Goal: Information Seeking & Learning: Find specific fact

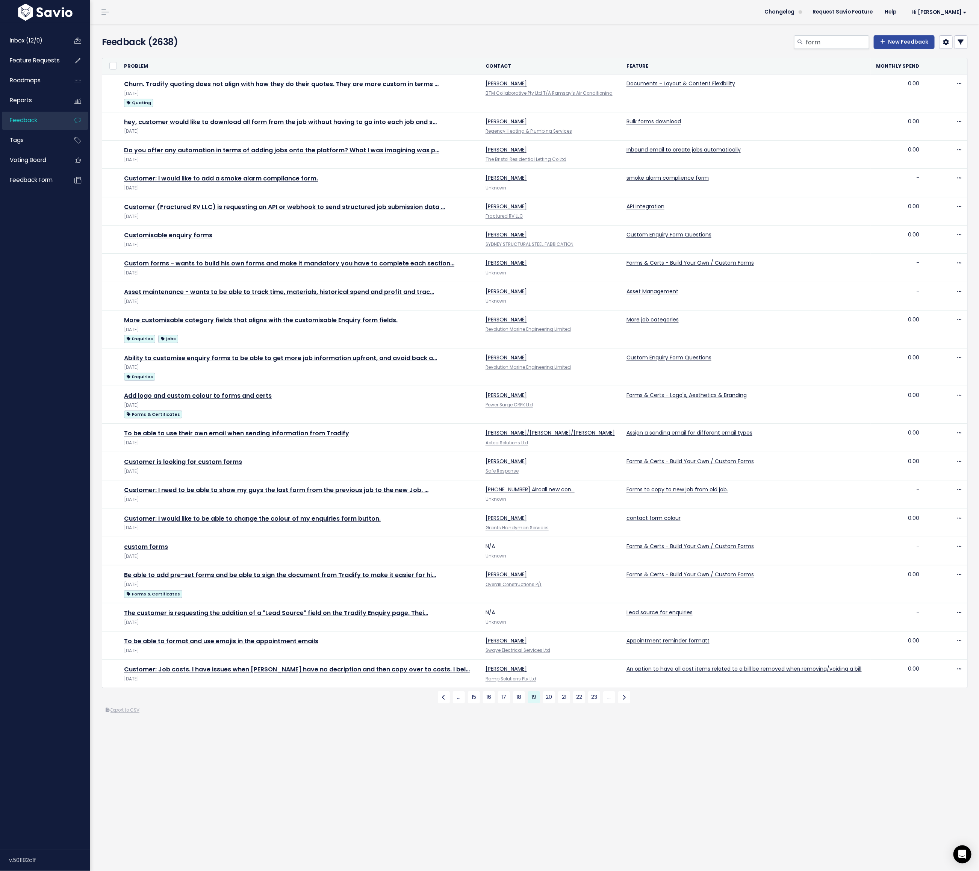
click at [294, 44] on h4 "Feedback (2638)" at bounding box center [242, 42] width 281 height 14
click at [373, 41] on h4 "Feedback (2638)" at bounding box center [242, 42] width 281 height 14
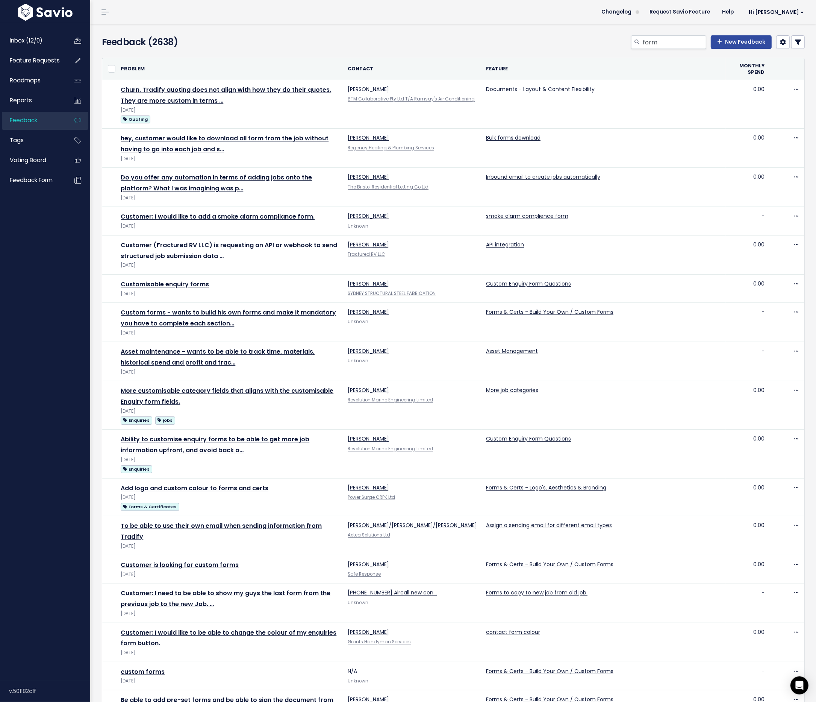
click at [389, 37] on div "form New Feedback" at bounding box center [573, 43] width 476 height 17
click at [404, 37] on div "form New Feedback" at bounding box center [573, 43] width 476 height 17
click at [416, 37] on div "form New Feedback" at bounding box center [573, 43] width 476 height 17
click at [422, 37] on div "form New Feedback" at bounding box center [573, 43] width 476 height 17
click at [412, 37] on div "form New Feedback" at bounding box center [573, 43] width 476 height 17
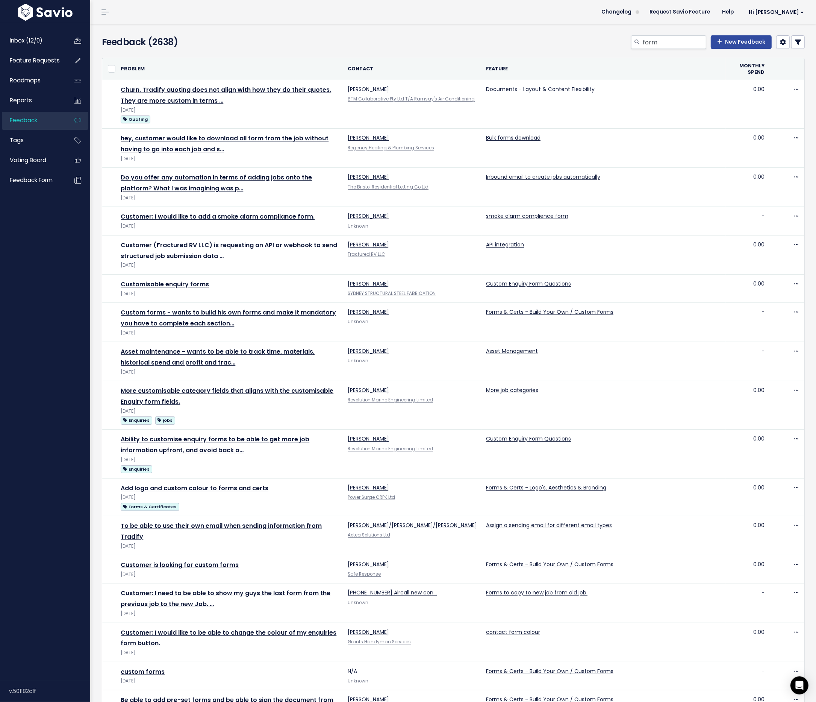
click at [238, 39] on h4 "Feedback (2638)" at bounding box center [215, 42] width 227 height 14
click at [663, 40] on input "form" at bounding box center [674, 42] width 64 height 14
click at [589, 42] on div "form New Feedback" at bounding box center [573, 43] width 476 height 17
click at [471, 35] on div "form New Feedback" at bounding box center [573, 43] width 476 height 17
click at [445, 37] on div "form New Feedback" at bounding box center [573, 43] width 476 height 17
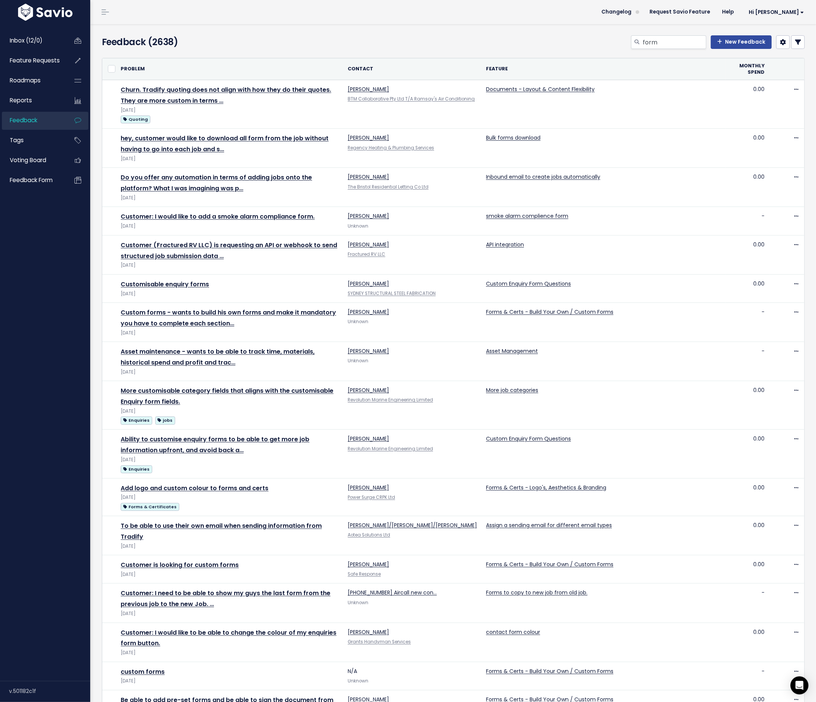
click at [433, 36] on div "form New Feedback" at bounding box center [573, 43] width 476 height 17
click at [419, 39] on div "form New Feedback" at bounding box center [573, 43] width 476 height 17
click at [38, 62] on span "Feature Requests" at bounding box center [35, 60] width 50 height 8
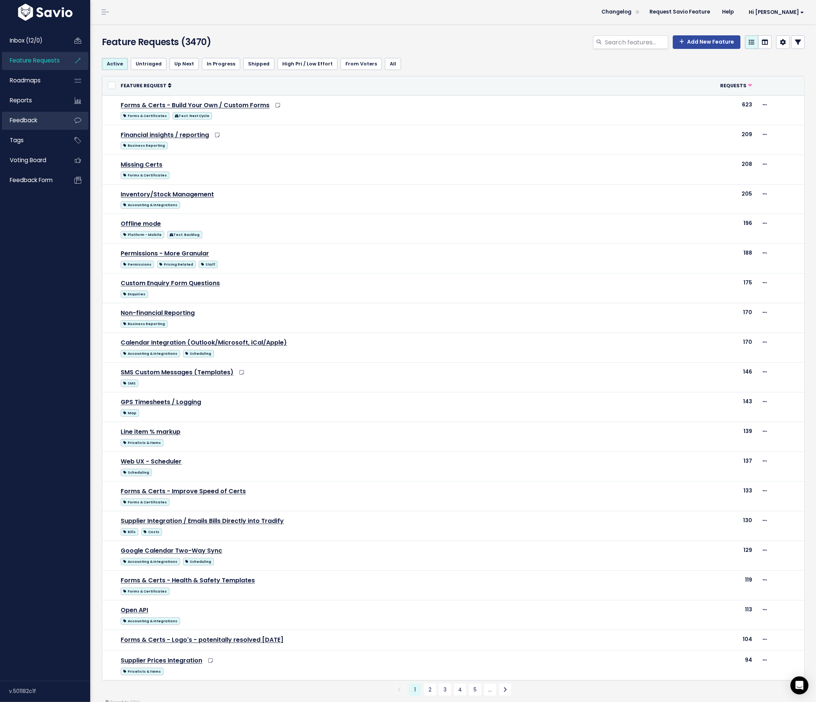
click at [25, 118] on span "Feedback" at bounding box center [23, 120] width 27 height 8
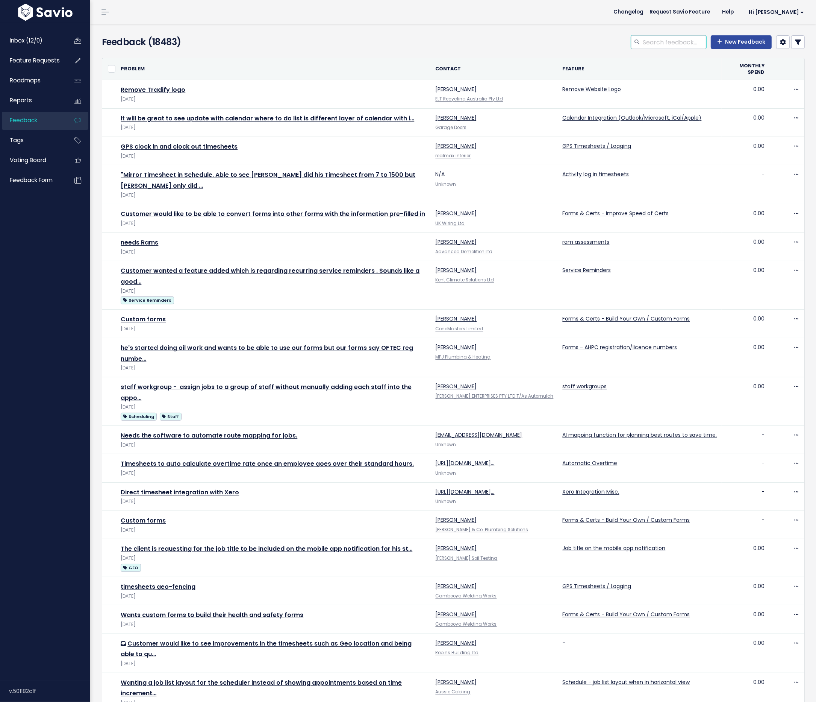
click at [663, 43] on input "search" at bounding box center [674, 42] width 64 height 14
type input "permissions"
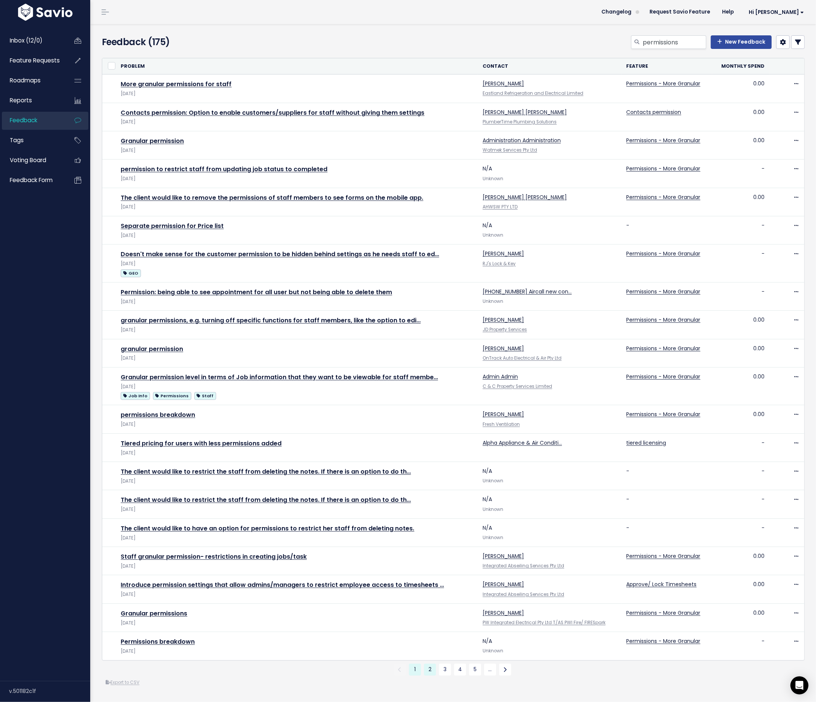
click at [430, 668] on link "2" at bounding box center [430, 669] width 12 height 12
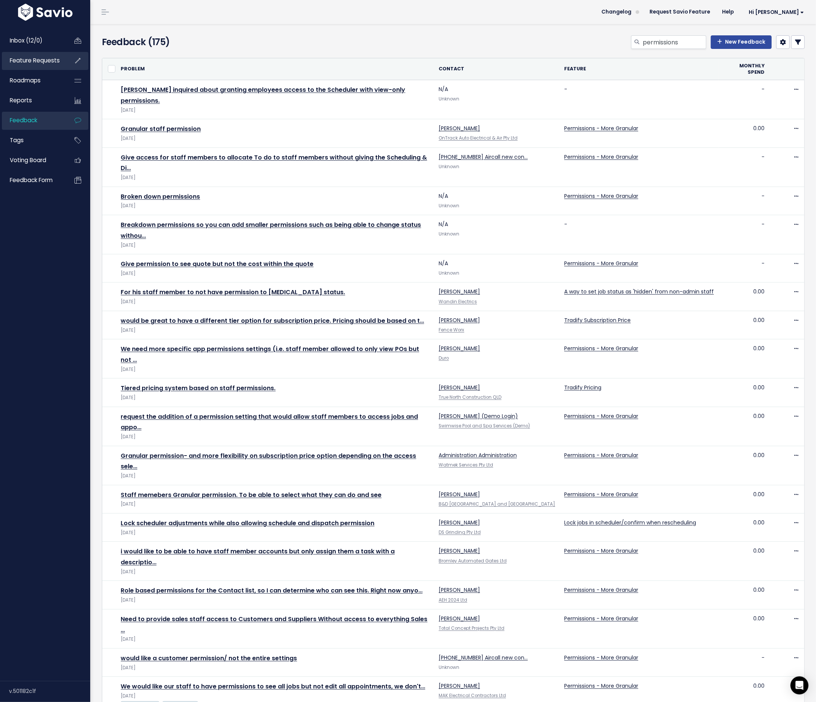
click at [27, 59] on span "Feature Requests" at bounding box center [35, 60] width 50 height 8
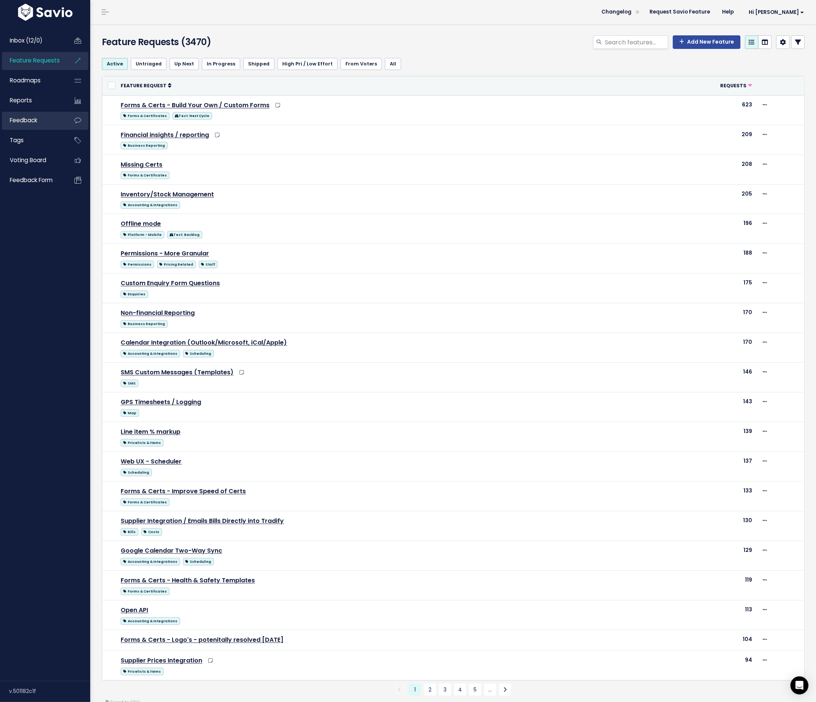
click at [24, 121] on span "Feedback" at bounding box center [23, 120] width 27 height 8
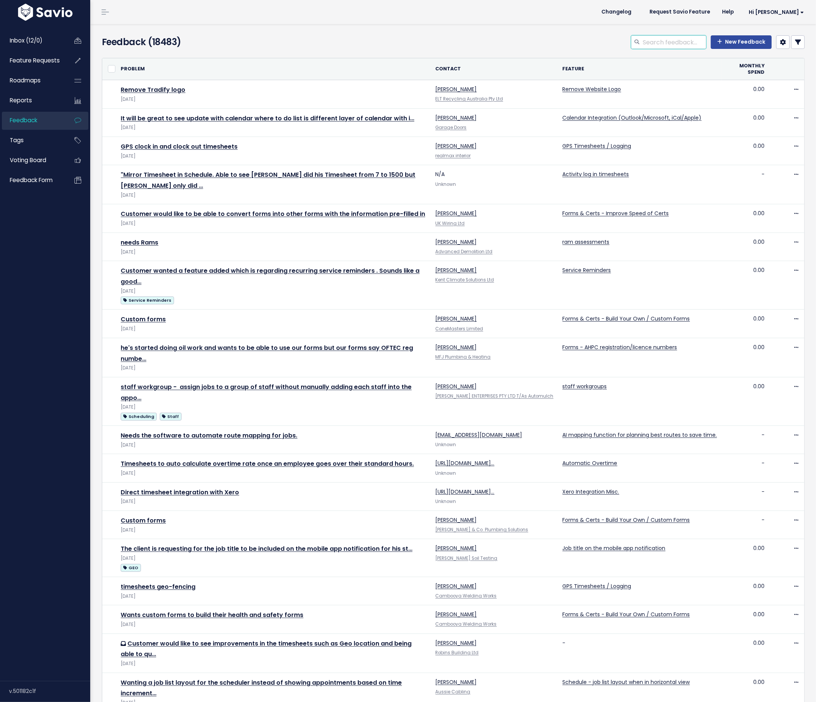
click at [665, 42] on input "search" at bounding box center [674, 42] width 64 height 14
type input "offline"
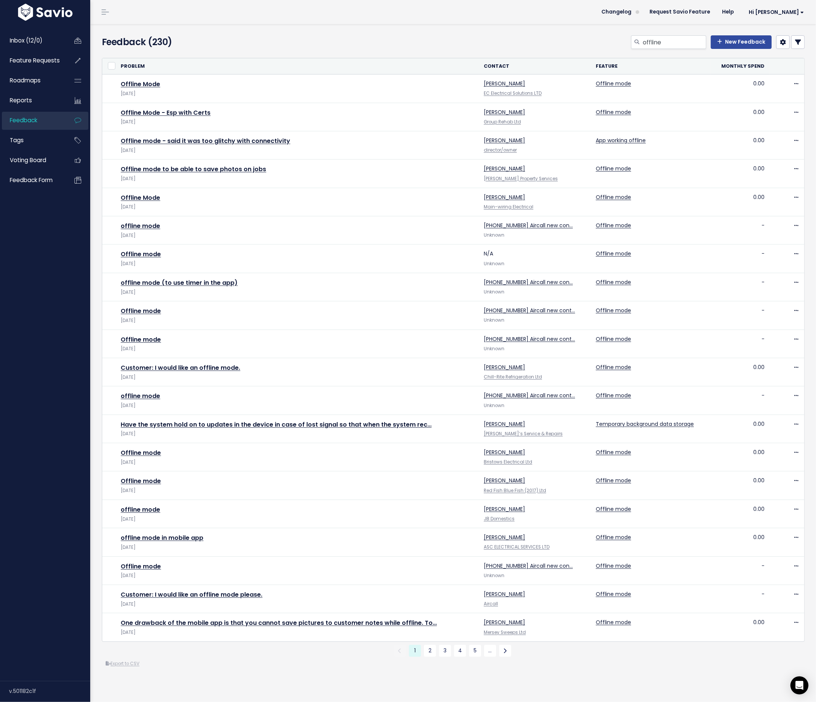
click at [311, 39] on h4 "Feedback (230)" at bounding box center [215, 42] width 227 height 14
